Goal: Task Accomplishment & Management: Use online tool/utility

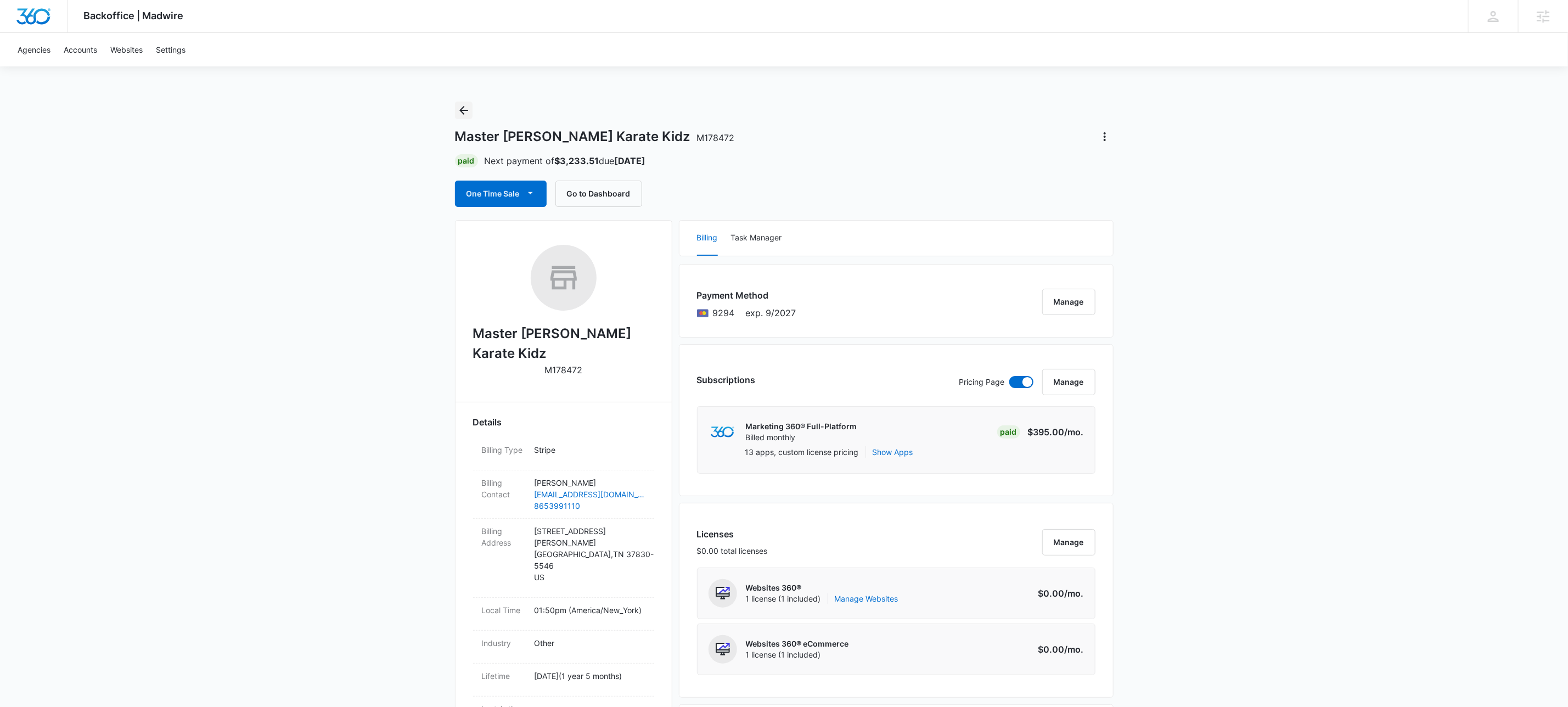
click at [461, 108] on icon "Back" at bounding box center [463, 111] width 13 height 13
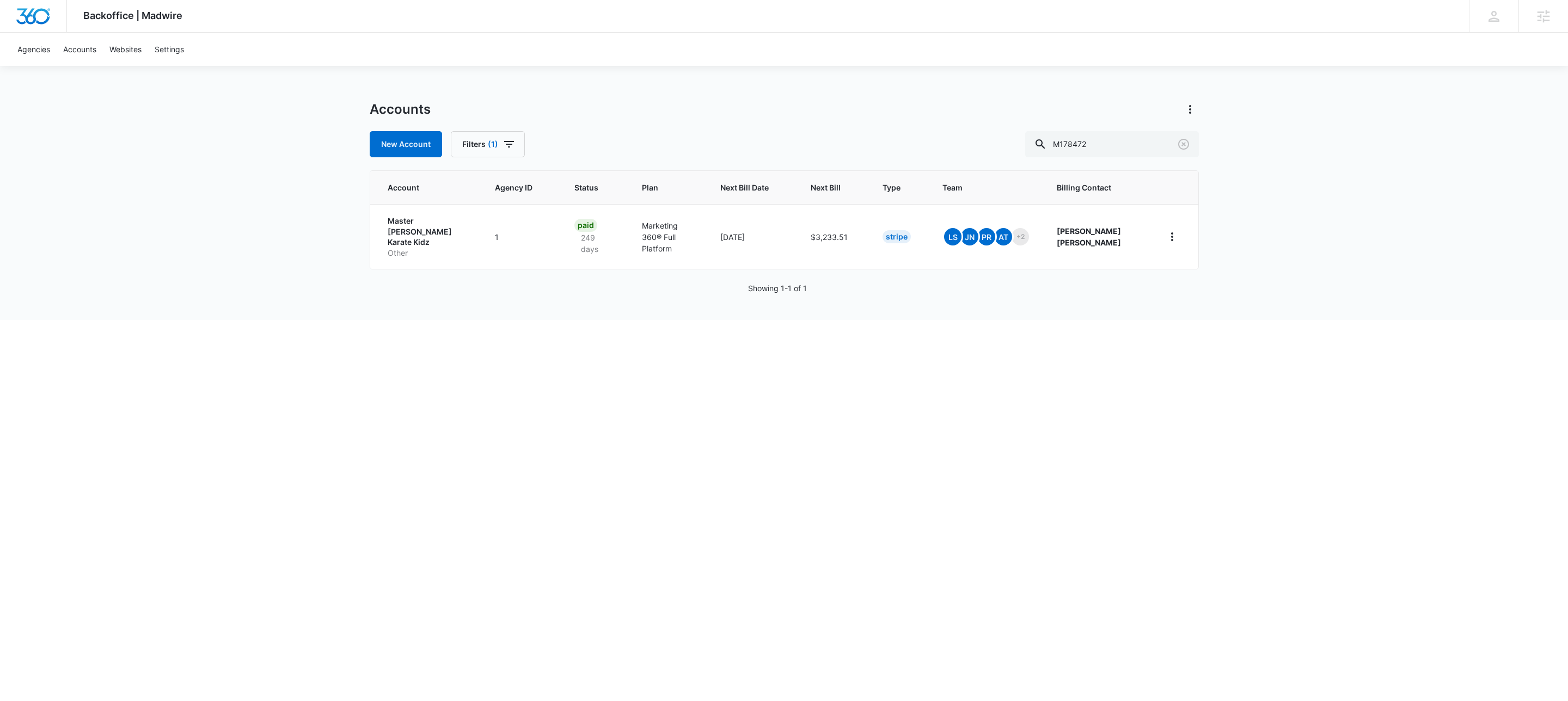
click at [1139, 158] on div "Accounts New Account Filters (1) M178472 Account Agency ID Status Plan Next Bil…" at bounding box center [784, 210] width 829 height 219
click at [1139, 157] on div "Accounts New Account Filters (1) M178472 Account Agency ID Status Plan Next Bil…" at bounding box center [784, 210] width 829 height 219
click at [1141, 155] on input "M178472" at bounding box center [1112, 144] width 174 height 27
click at [1141, 154] on input "M178472" at bounding box center [1112, 144] width 174 height 27
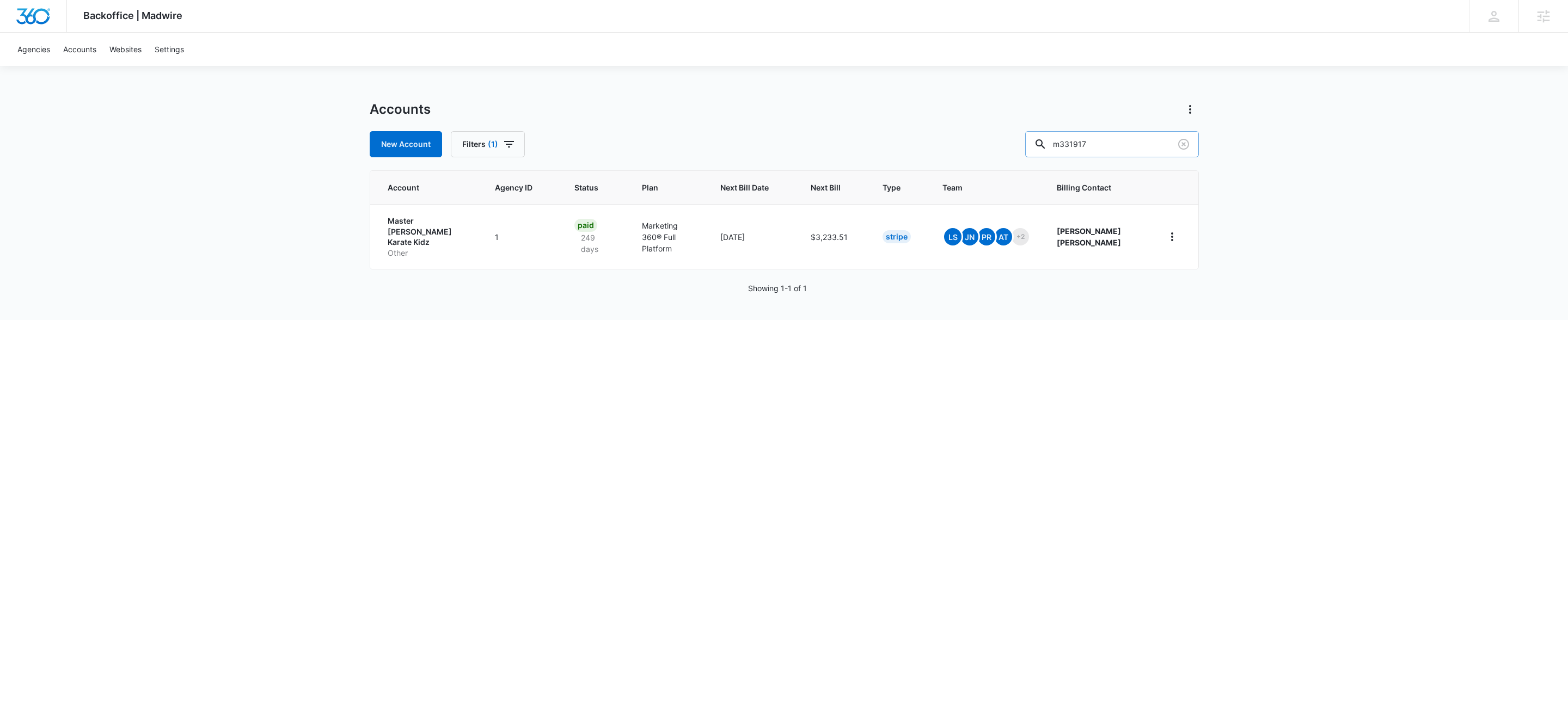
type input "m331917"
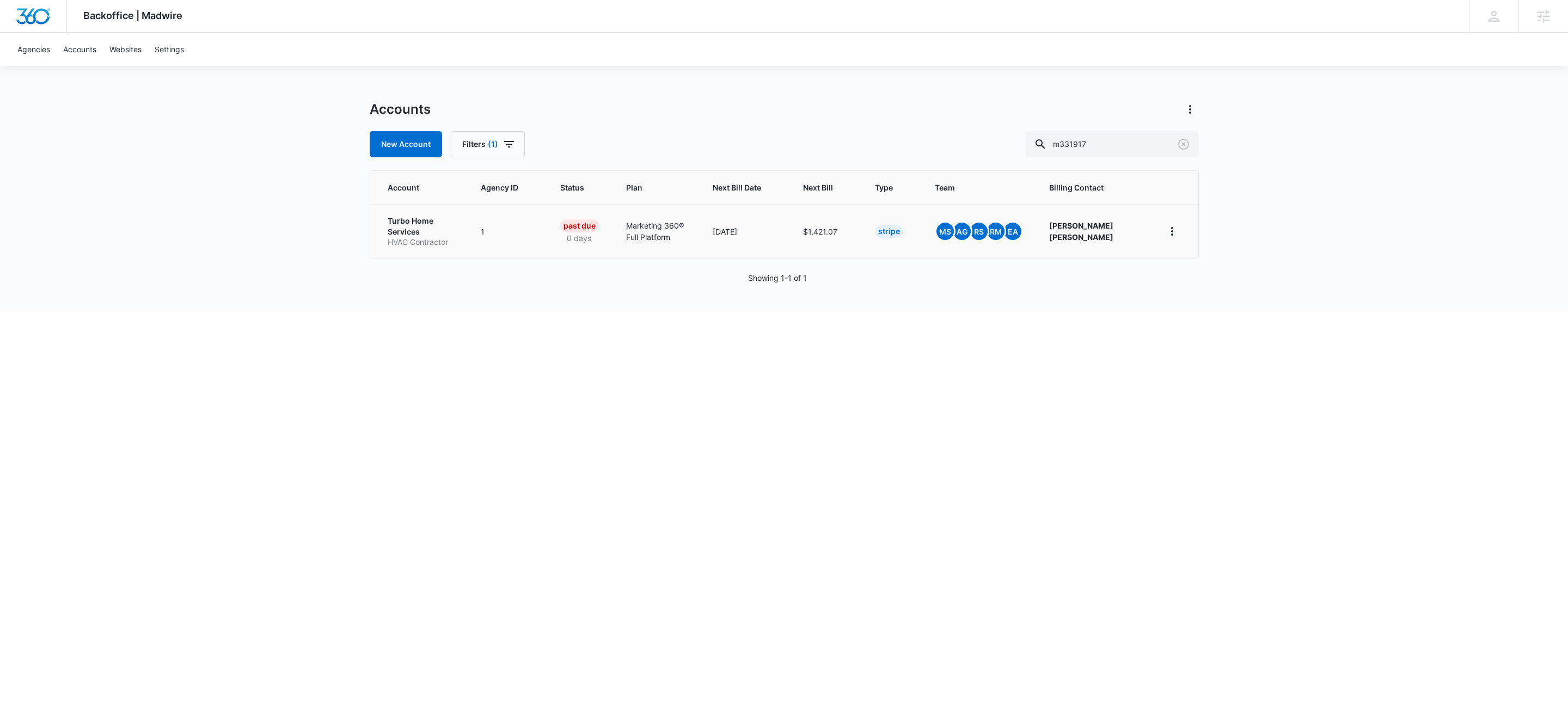
click at [420, 231] on p "Turbo Home Services" at bounding box center [421, 226] width 68 height 21
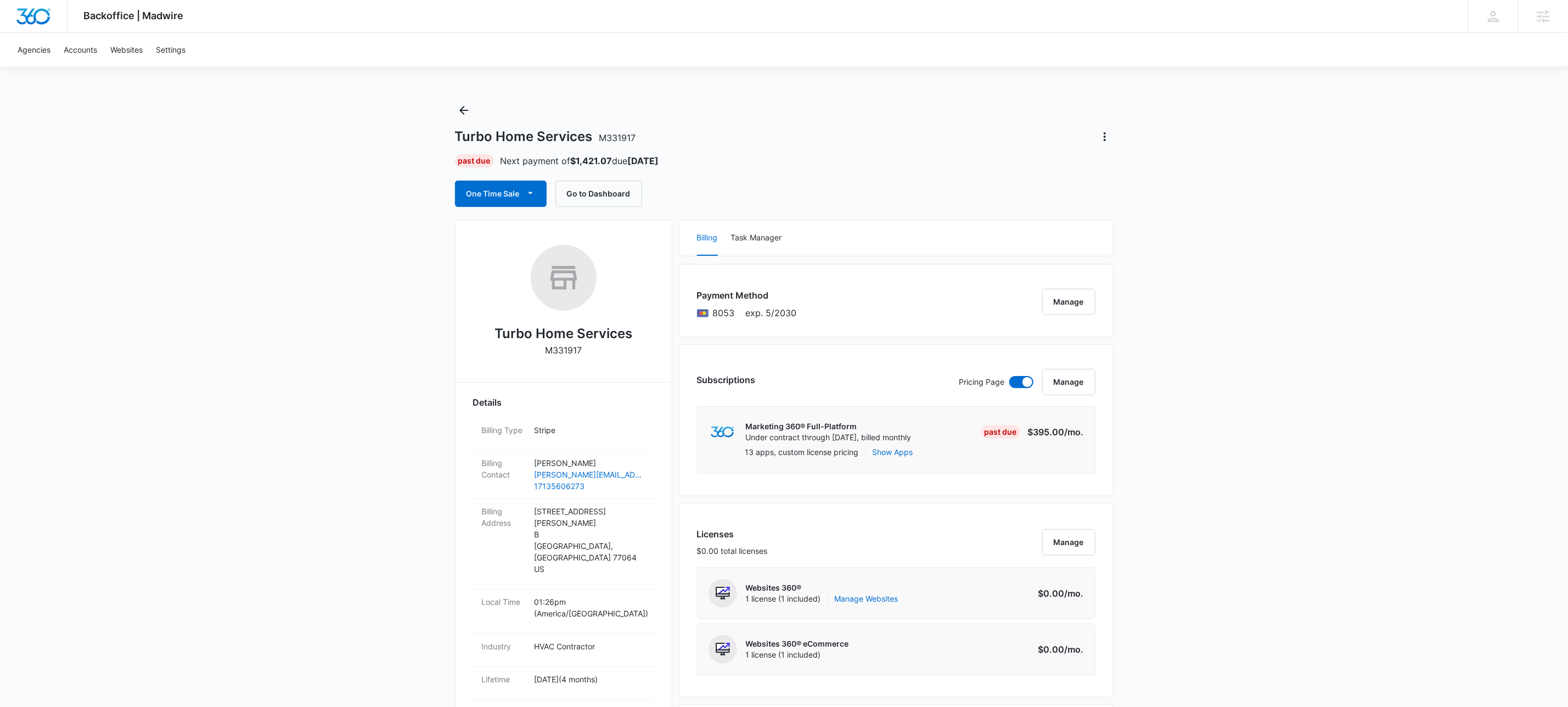
click at [461, 108] on icon "Back" at bounding box center [463, 111] width 13 height 13
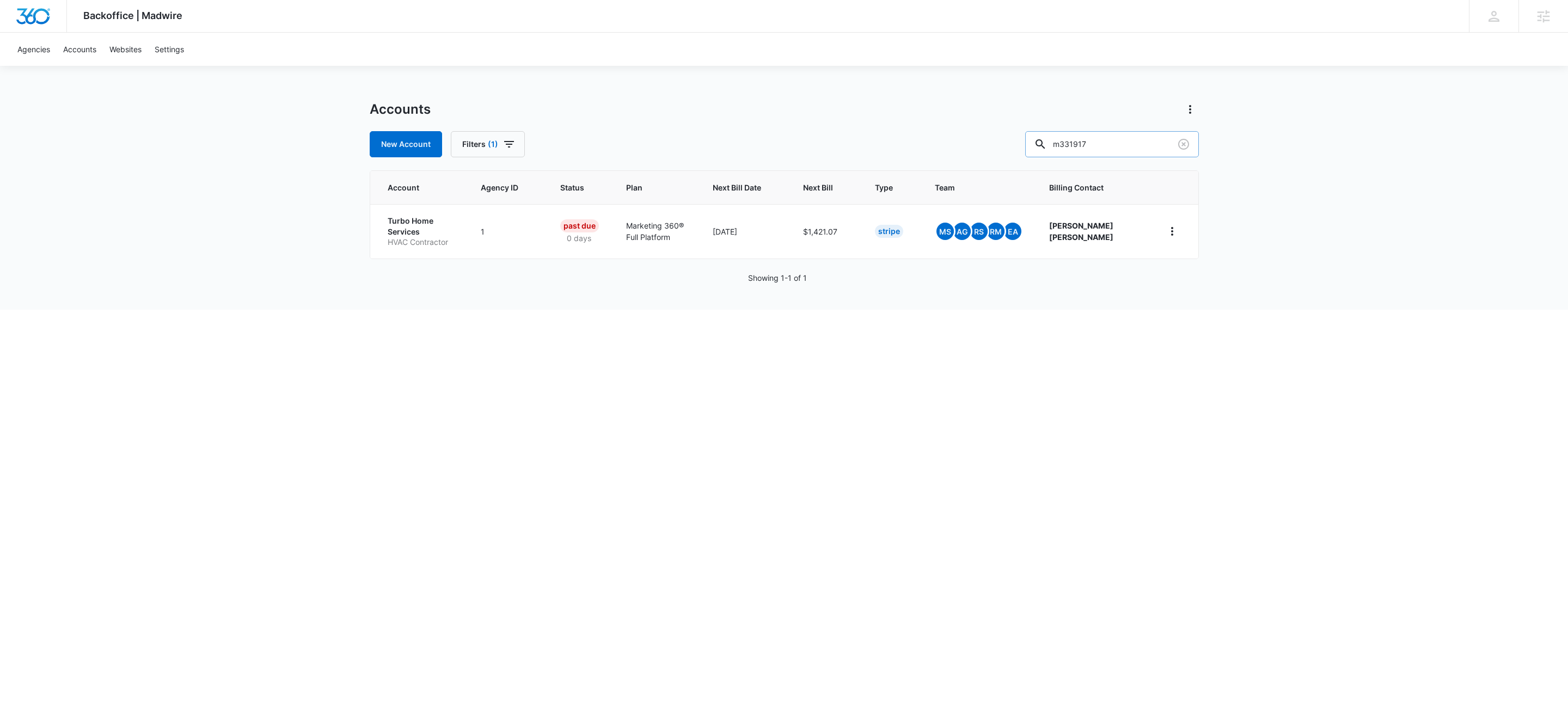
click at [1129, 144] on input "m331917" at bounding box center [1112, 144] width 174 height 27
paste input "M41905"
type input "M41905"
click at [434, 237] on p "HRC Climate Services" at bounding box center [420, 228] width 67 height 21
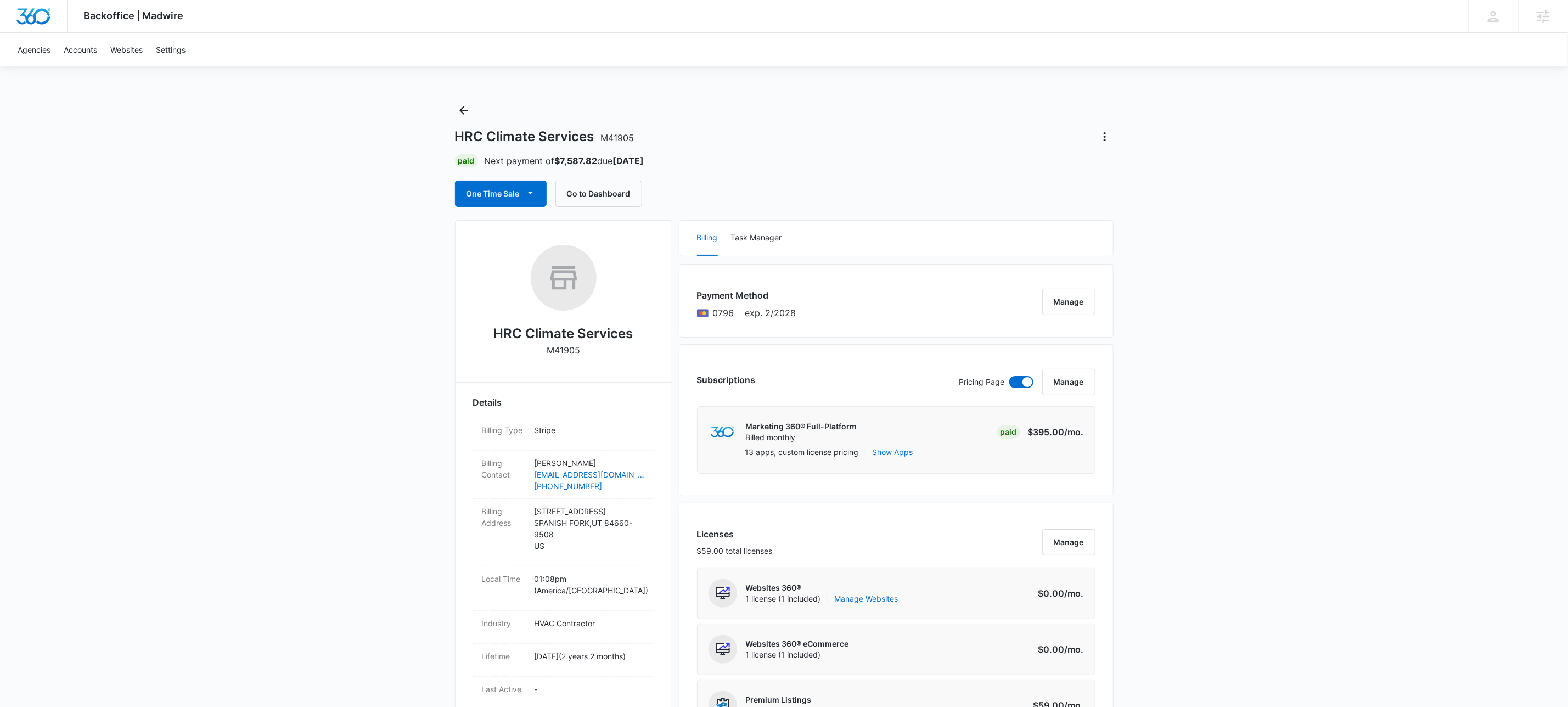
click at [919, 182] on div "One Time Sale Go to Dashboard" at bounding box center [784, 194] width 659 height 27
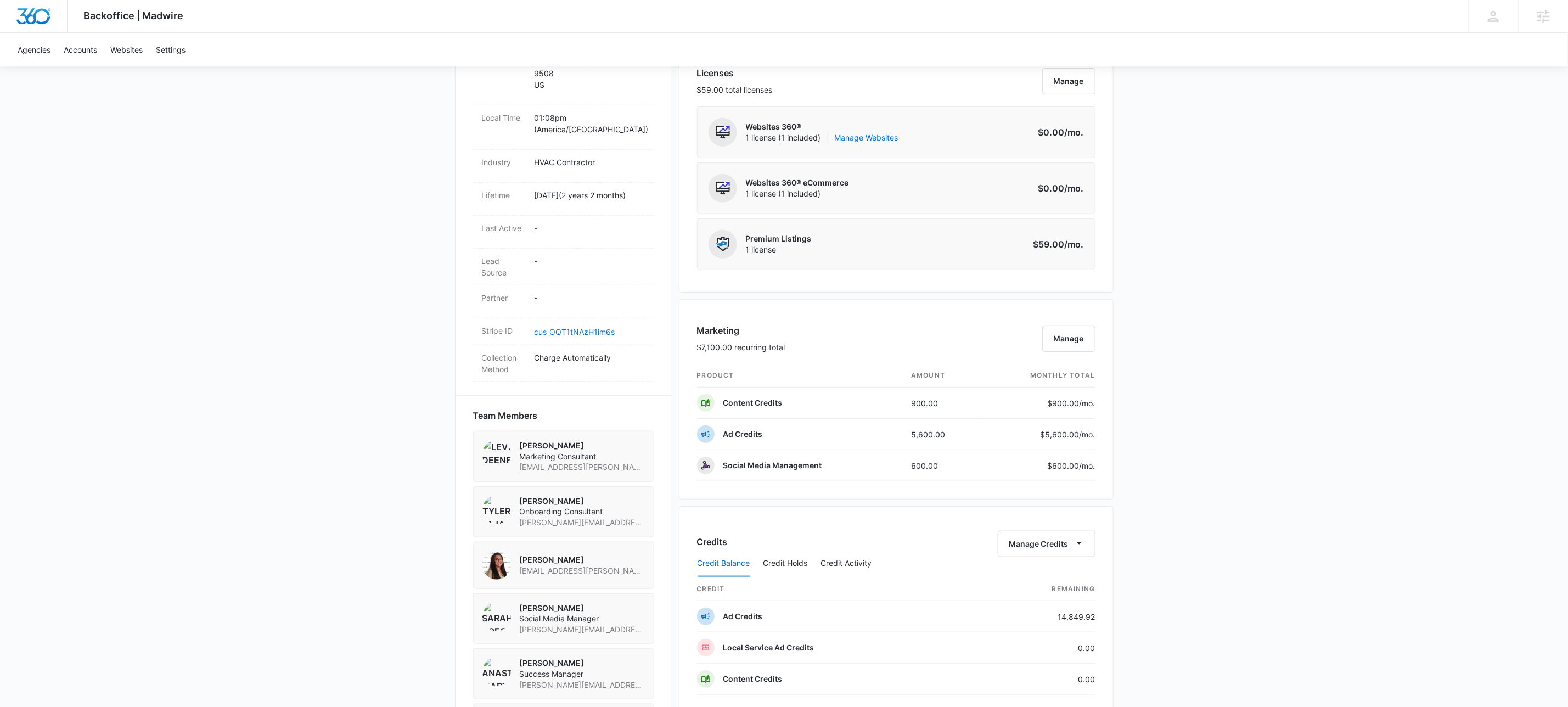
scroll to position [543, 0]
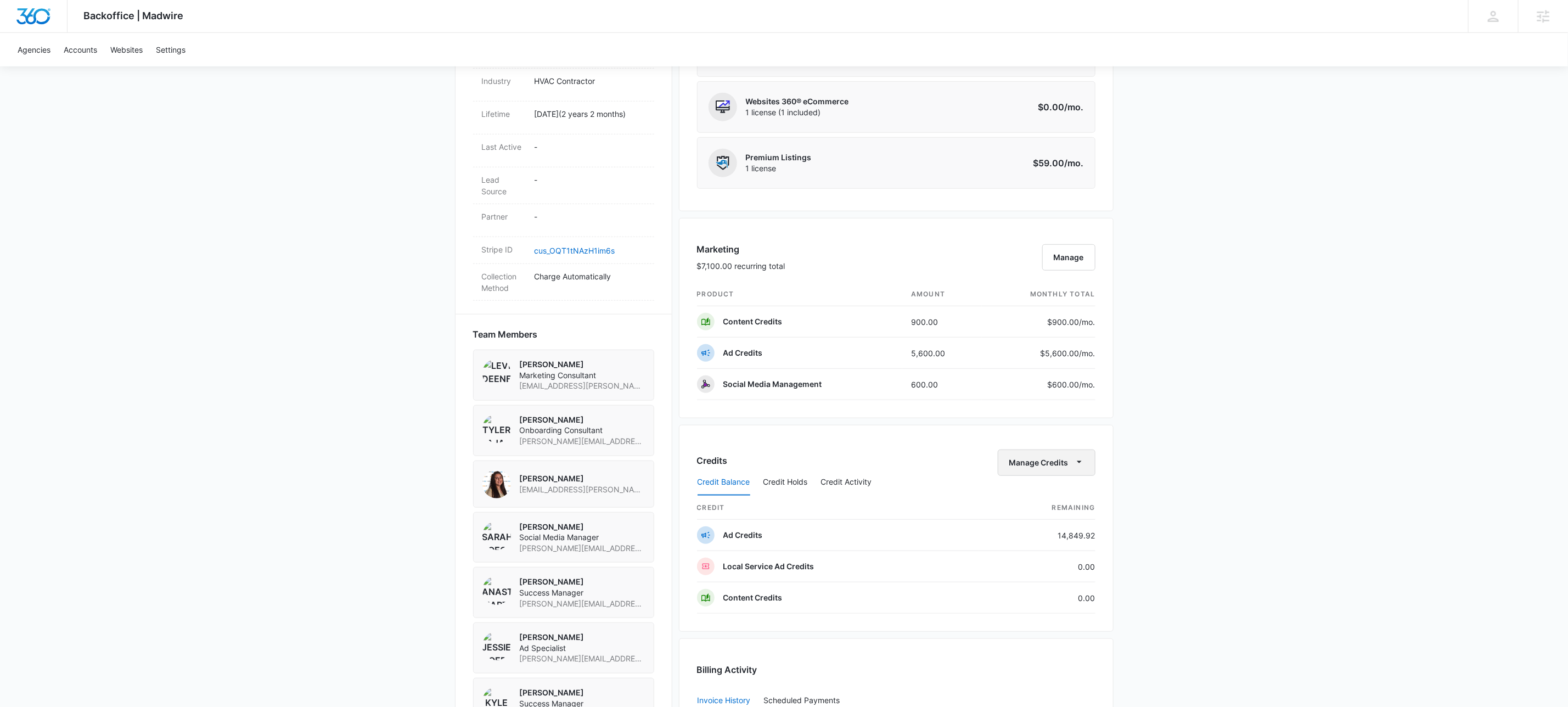
click at [1077, 464] on icon "button" at bounding box center [1079, 462] width 5 height 2
click at [1053, 520] on div "Withdraw Credits" at bounding box center [1061, 521] width 102 height 7
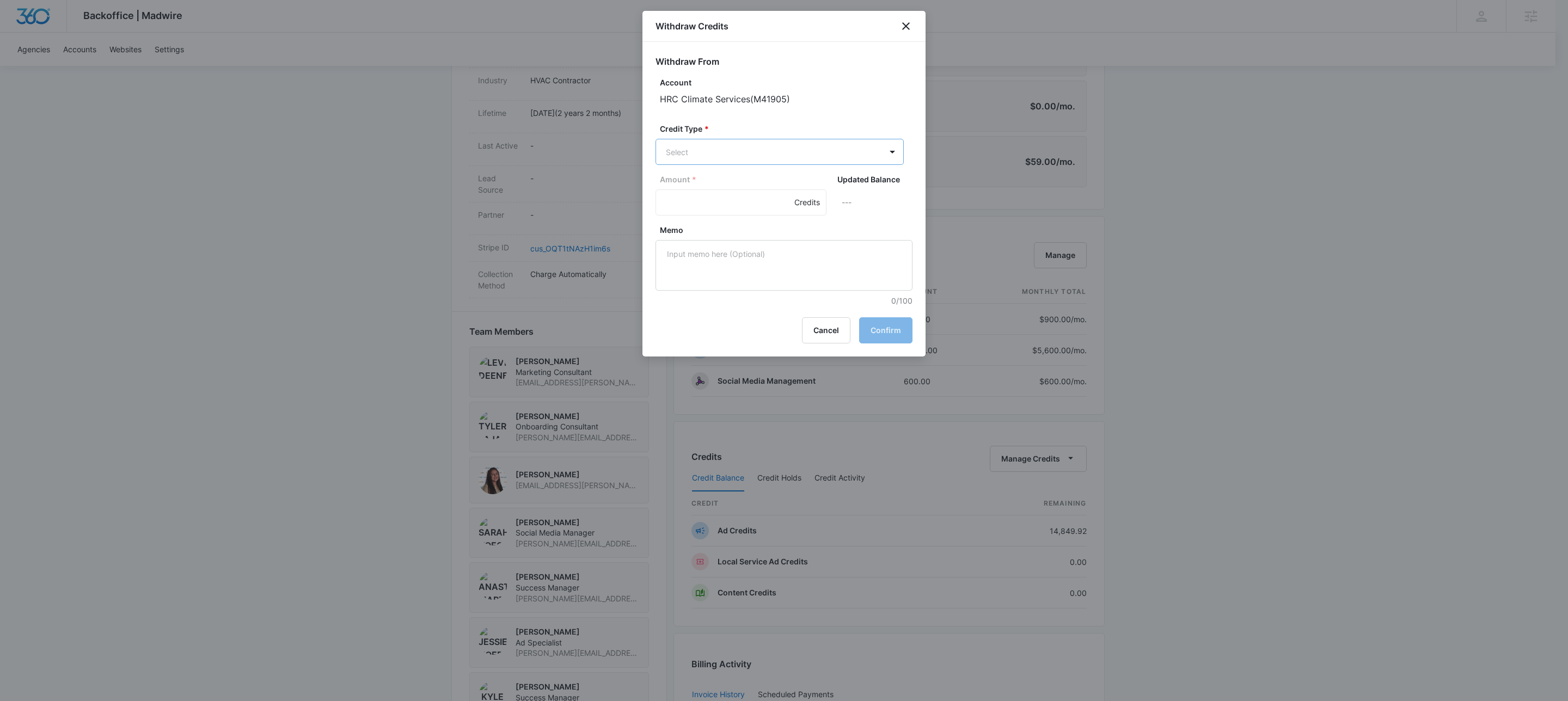
click at [720, 158] on body "Backoffice | Madwire Apps Settings KW Kait Weagraff [EMAIL_ADDRESS][PERSON_NAME…" at bounding box center [784, 287] width 1568 height 1651
click at [715, 200] on div "Ad Credits (14849.92 Credits)" at bounding box center [779, 193] width 220 height 17
click at [707, 207] on input "Amount *" at bounding box center [740, 204] width 171 height 27
type input "500"
type textarea "[PERSON_NAME]"
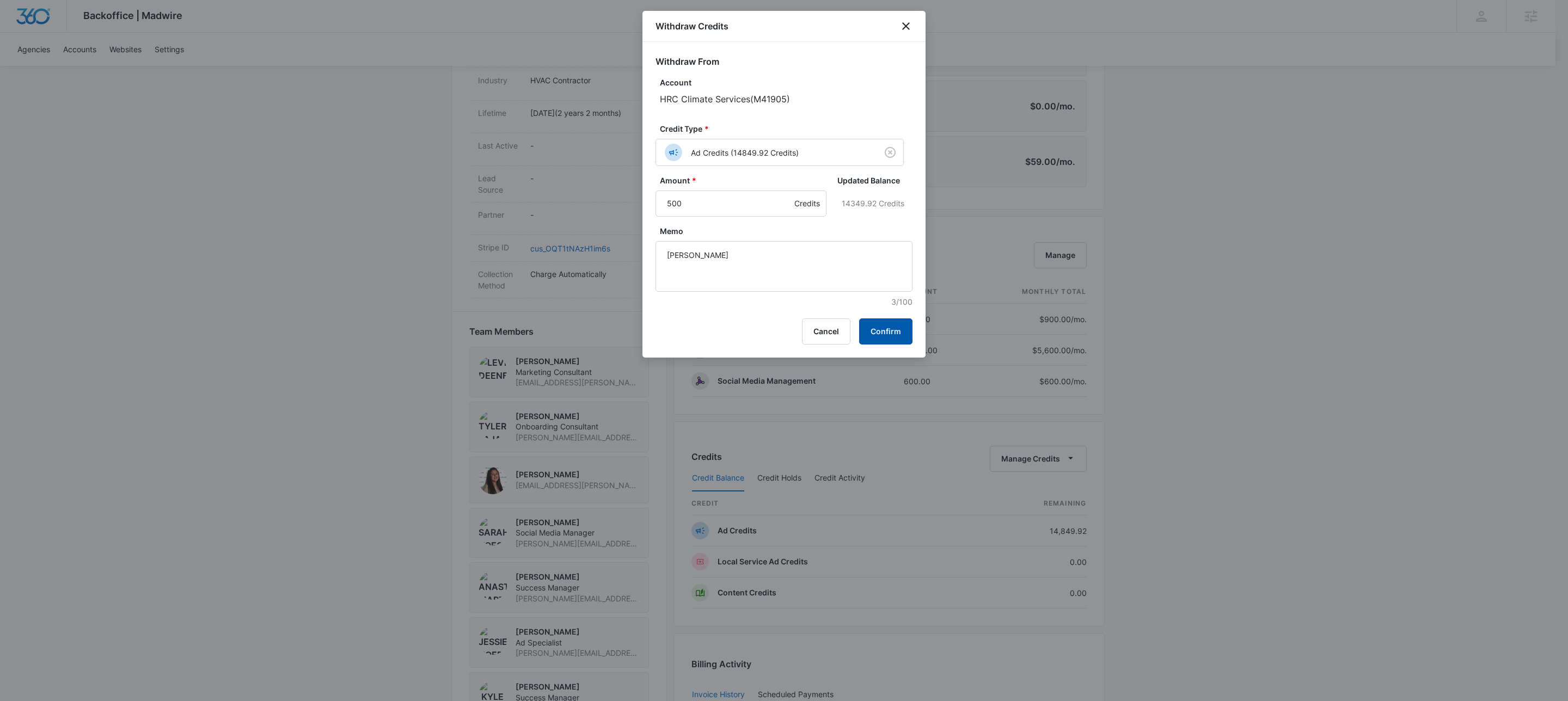
click at [897, 326] on button "Confirm" at bounding box center [885, 332] width 53 height 27
